Goal: Ask a question

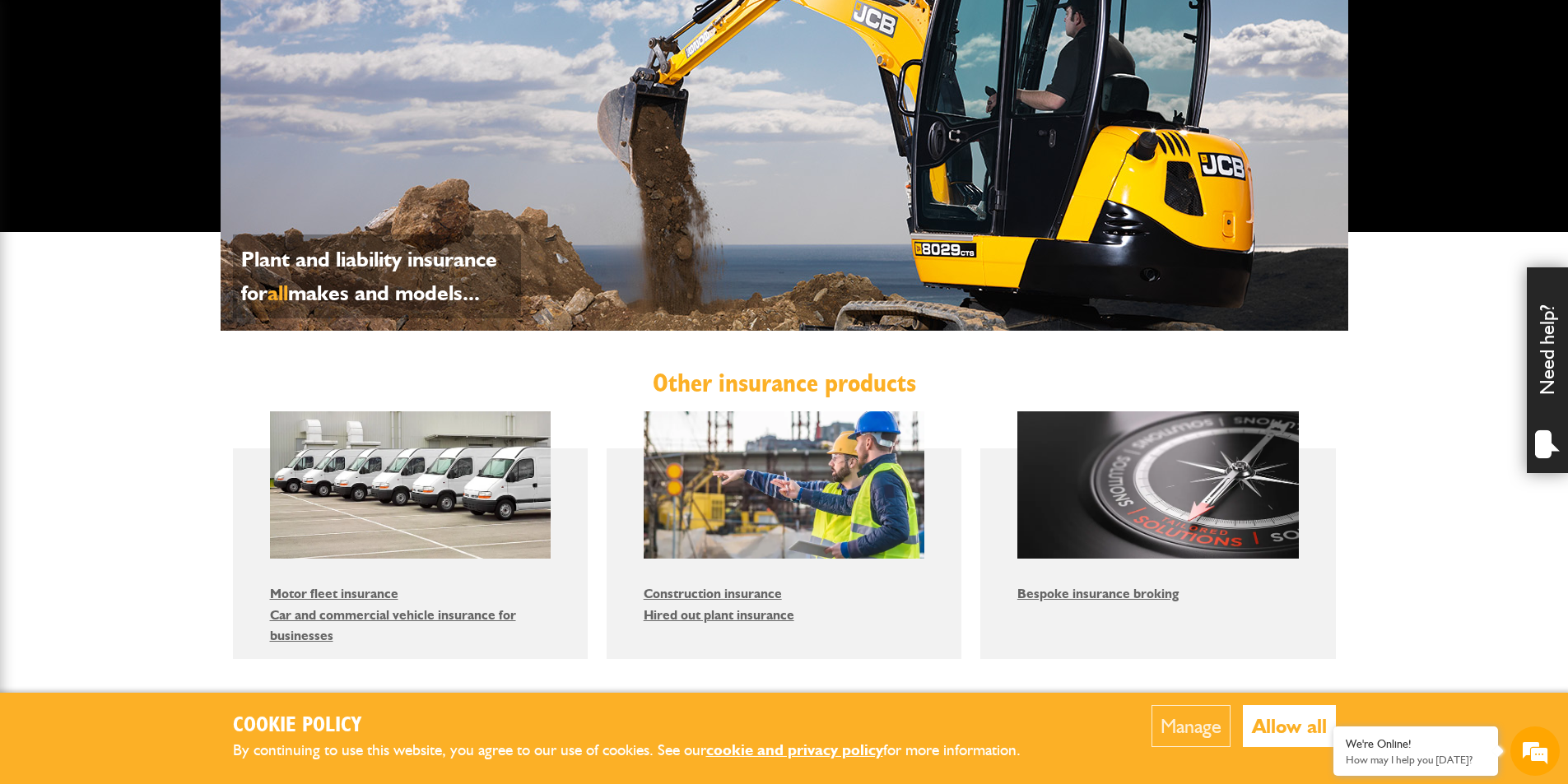
scroll to position [1153, 0]
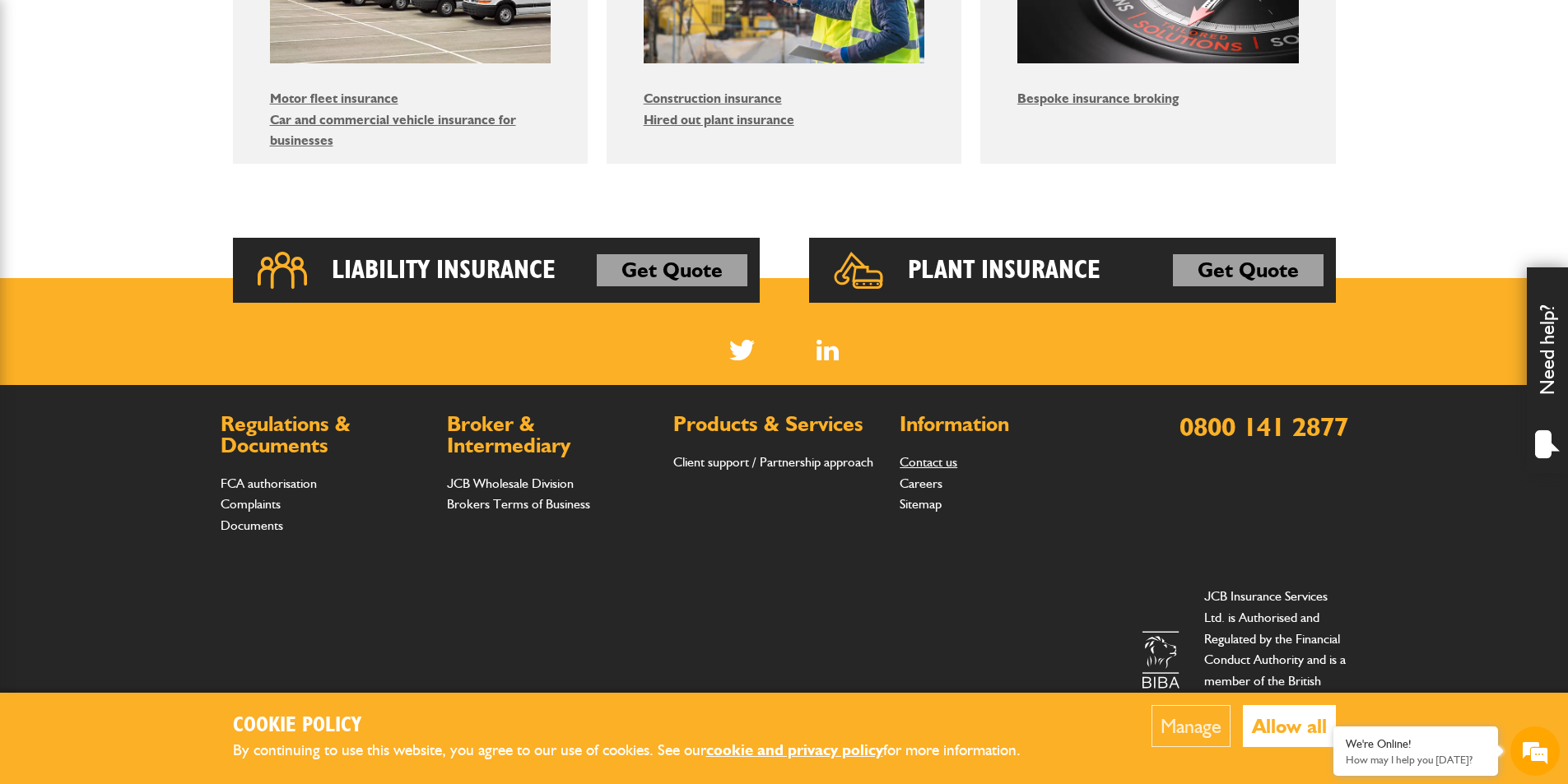
click at [919, 462] on link "Contact us" at bounding box center [928, 463] width 58 height 16
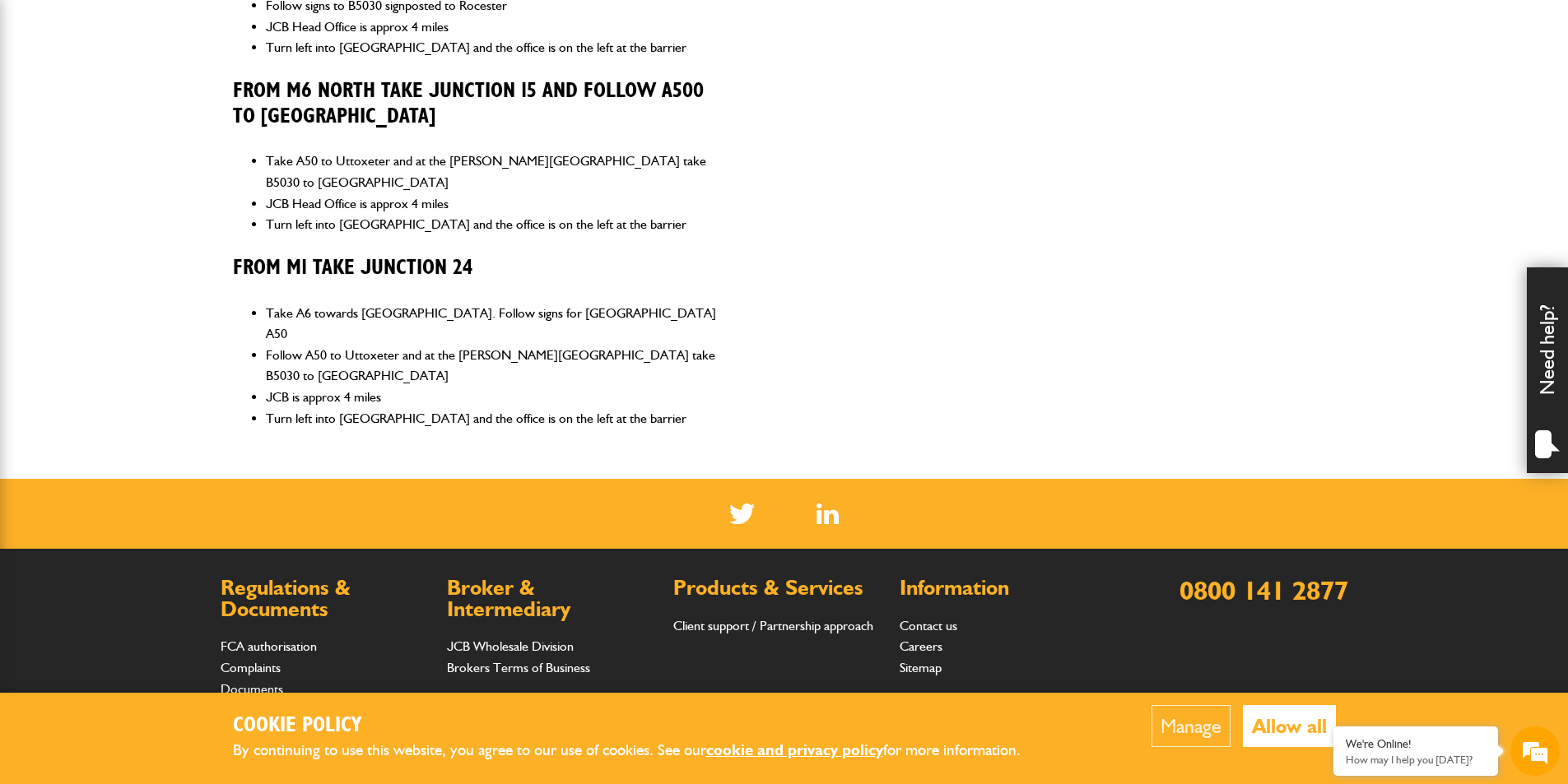
scroll to position [1217, 0]
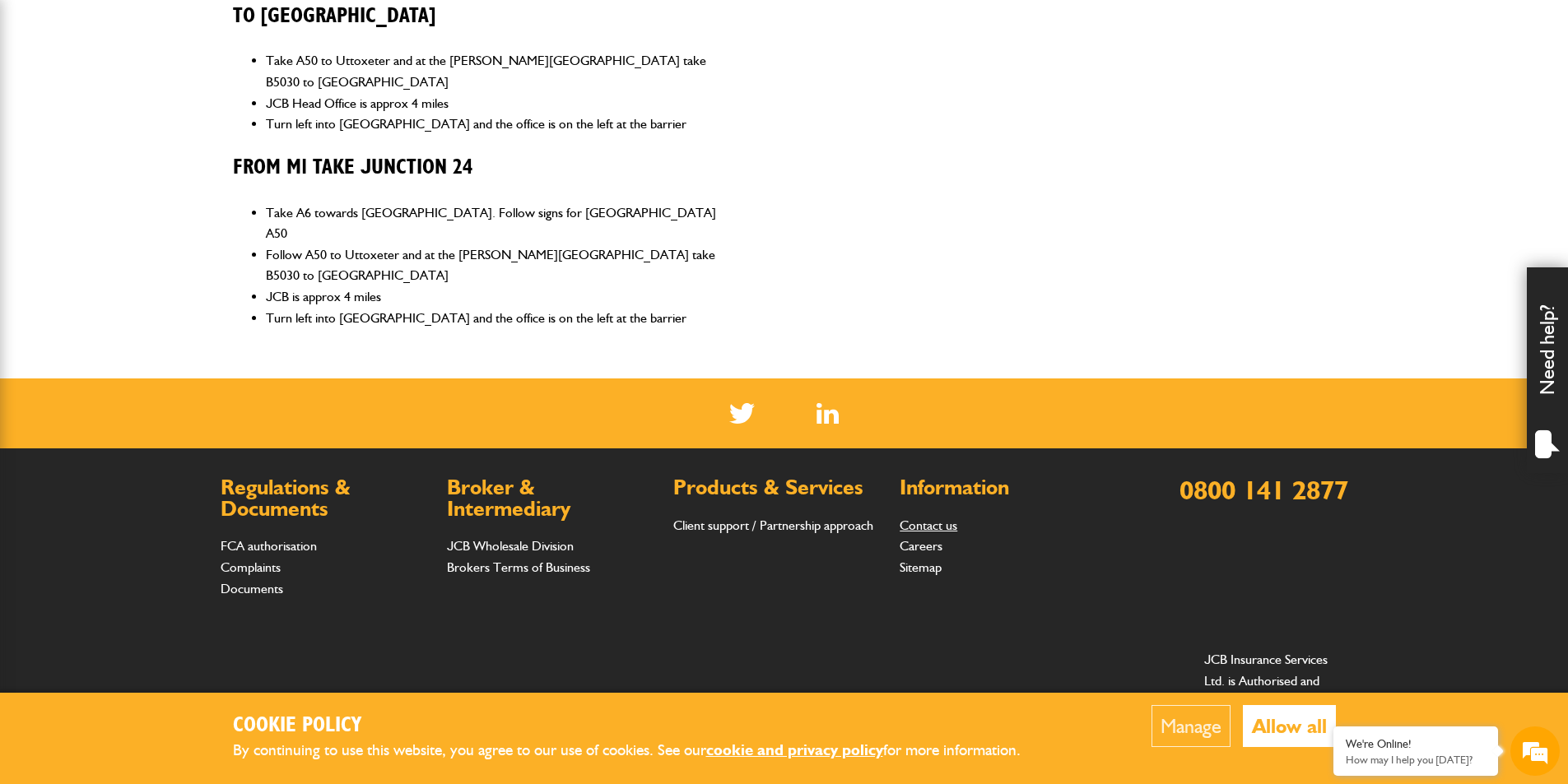
click at [930, 517] on link "Contact us" at bounding box center [928, 525] width 58 height 16
click at [928, 517] on link "Contact us" at bounding box center [928, 525] width 58 height 16
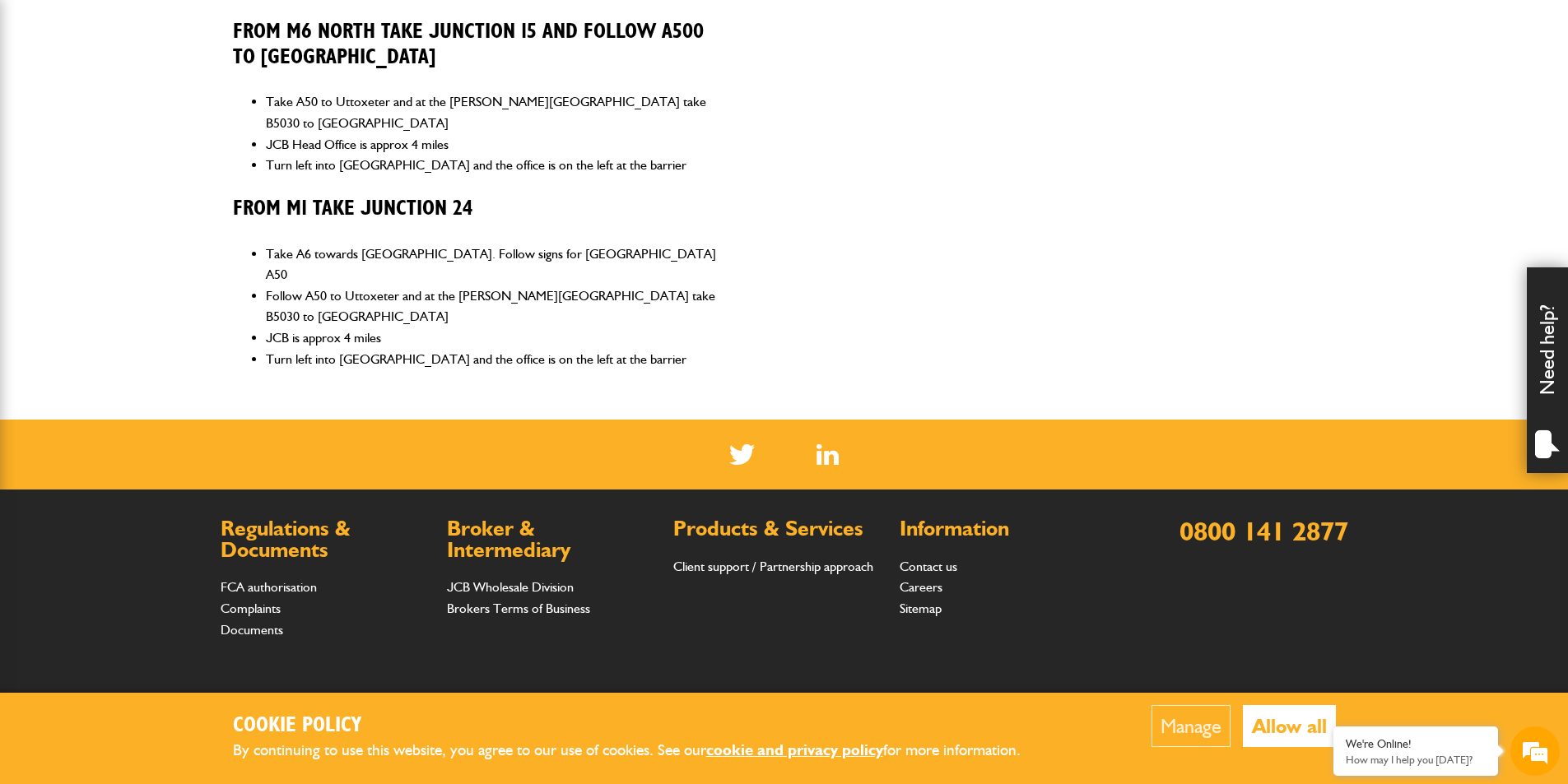
scroll to position [1217, 0]
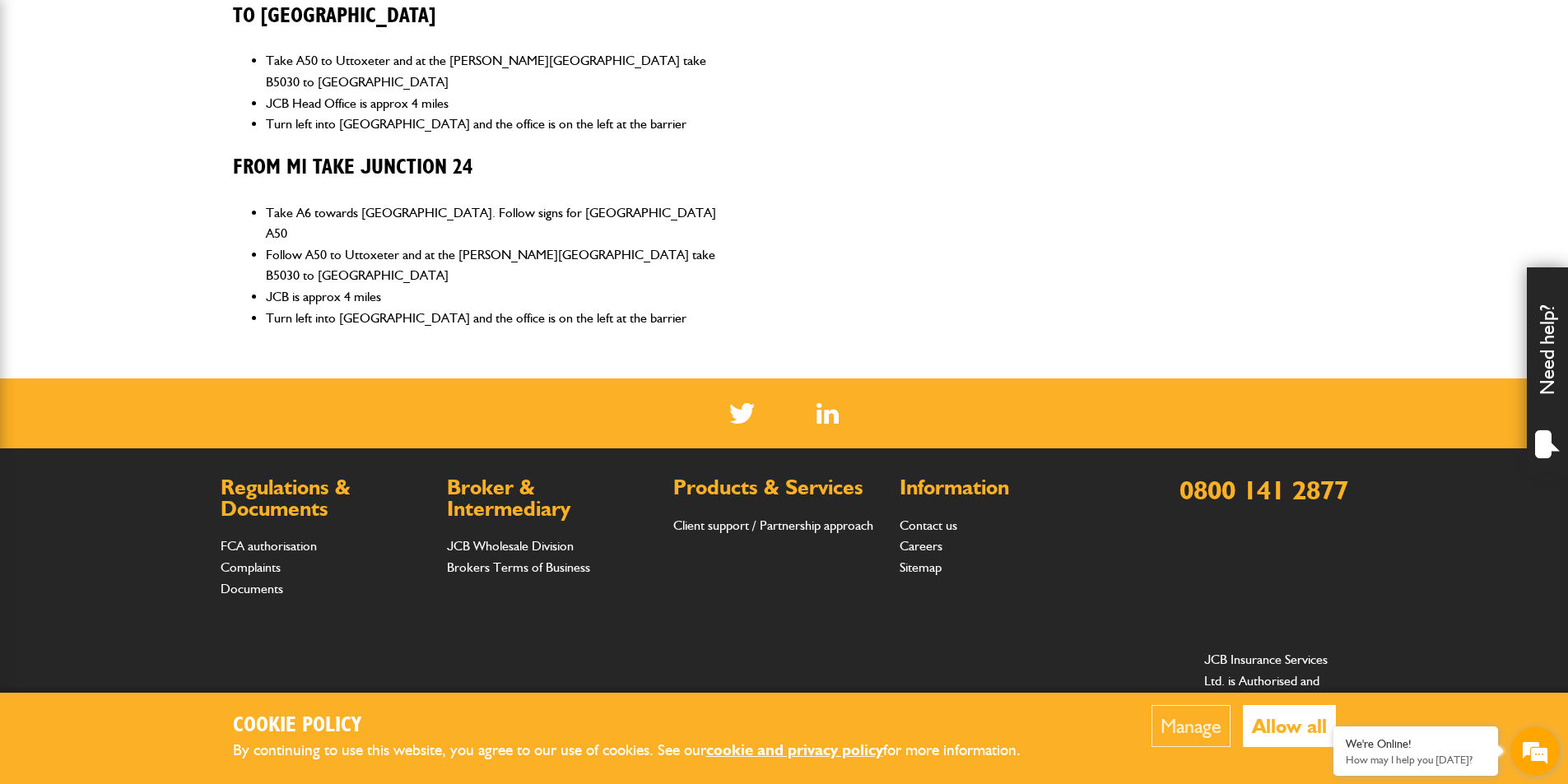
click at [1547, 763] on em at bounding box center [1534, 751] width 44 height 44
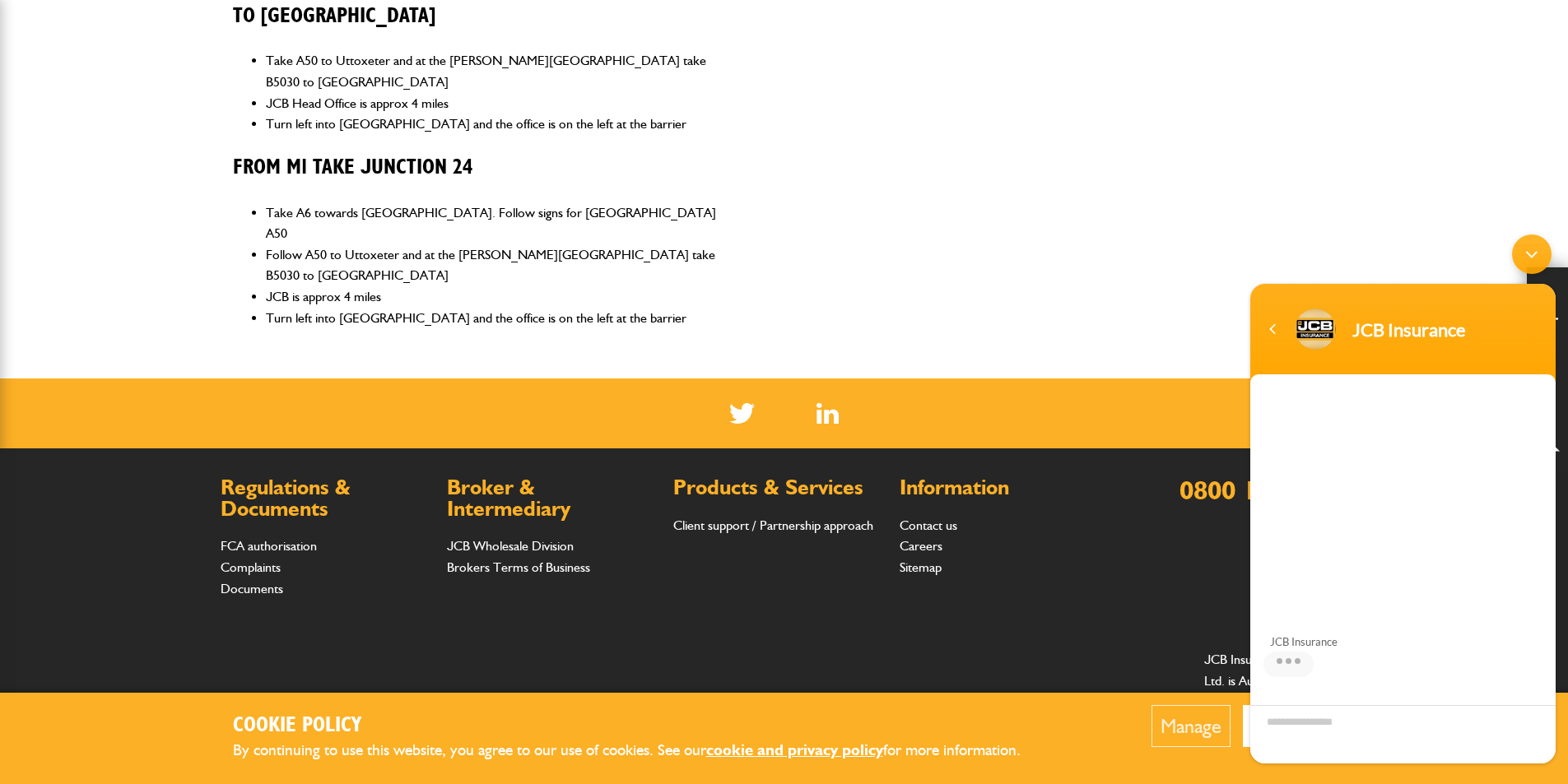
scroll to position [111, 0]
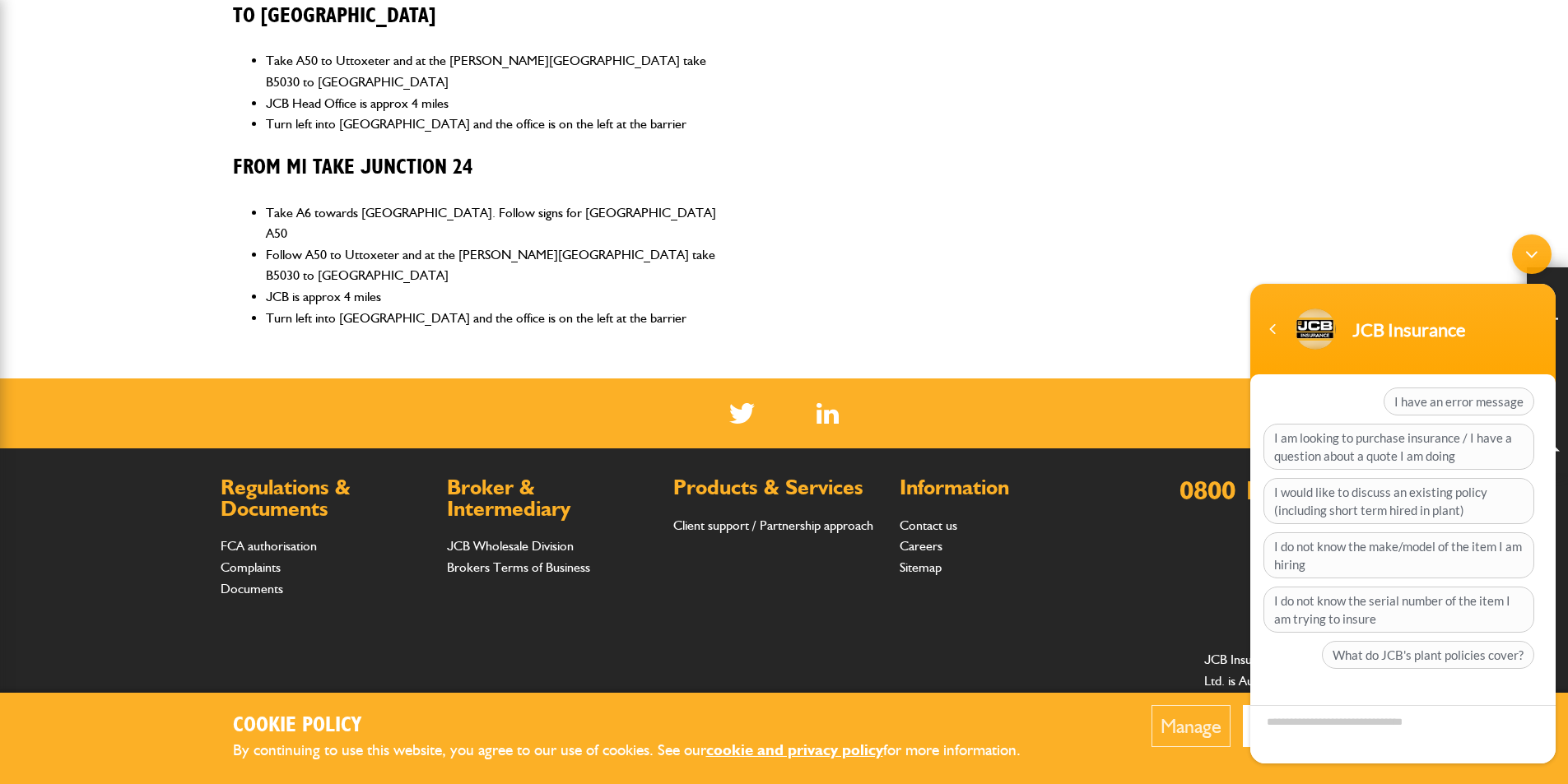
paste textarea "**********"
type textarea "**********"
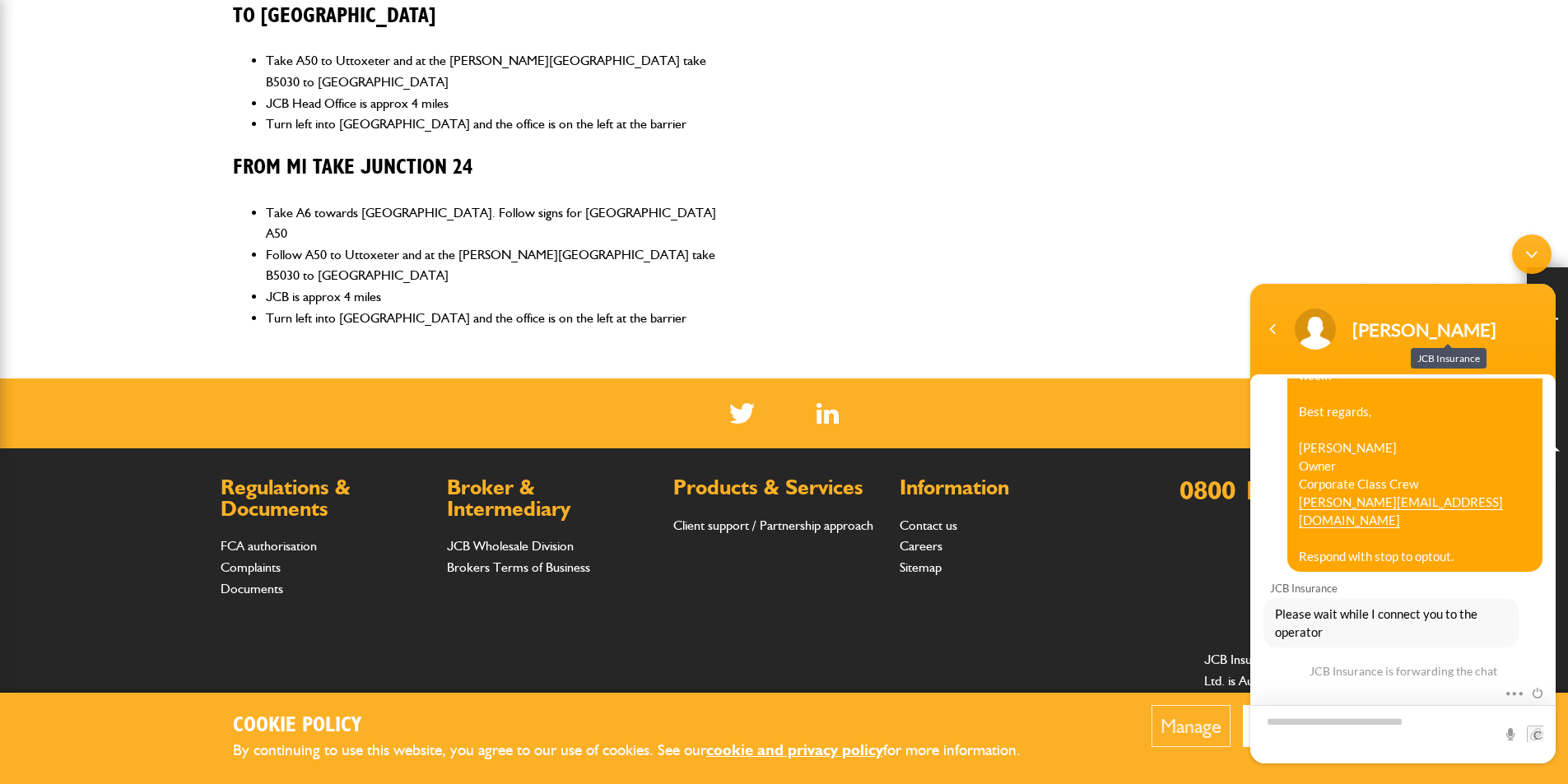
scroll to position [506, 0]
